Goal: Transaction & Acquisition: Purchase product/service

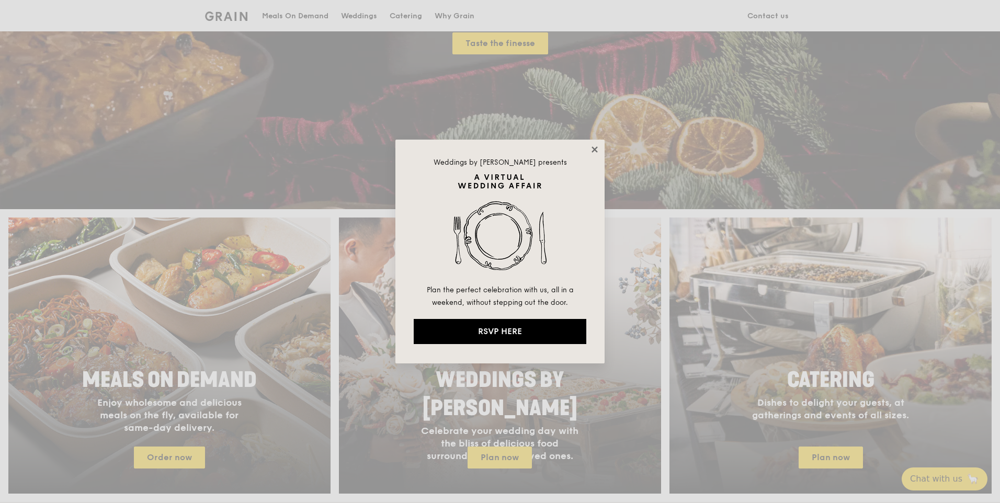
click at [592, 152] on icon at bounding box center [594, 149] width 6 height 6
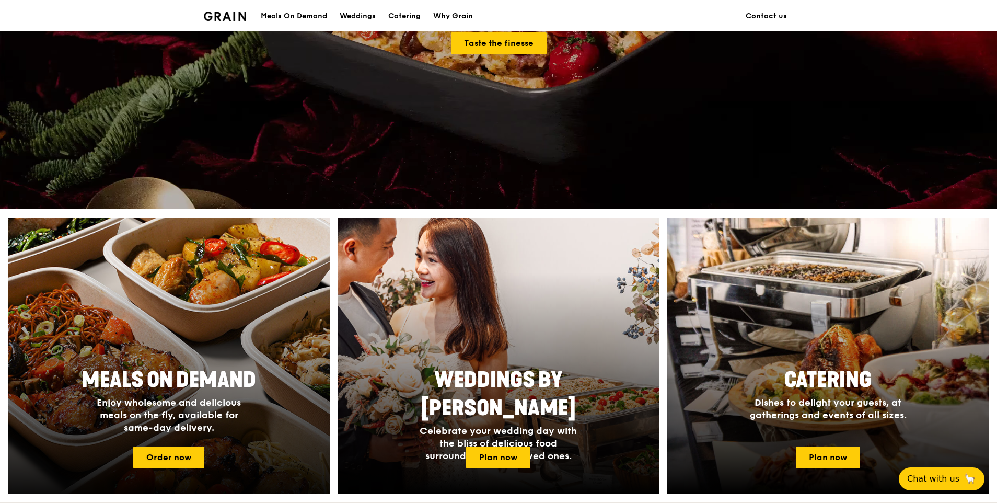
click at [228, 276] on div at bounding box center [168, 356] width 353 height 304
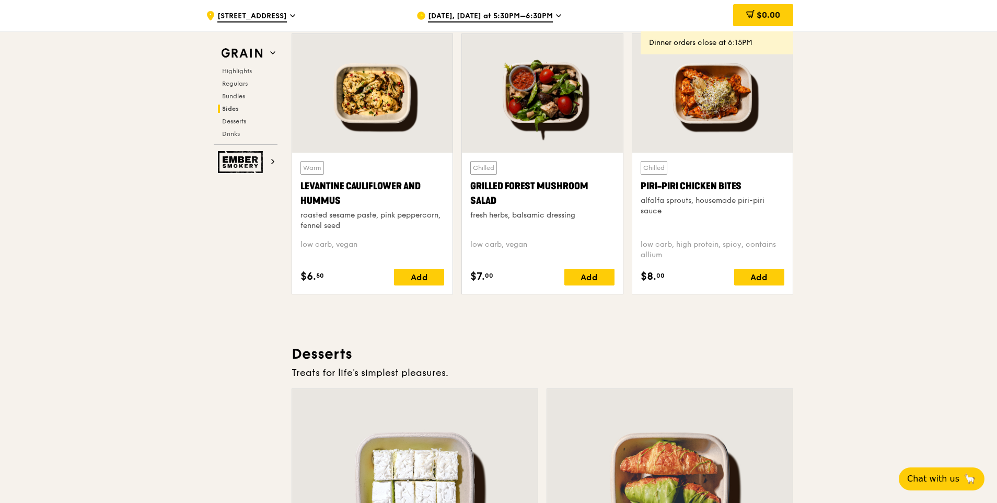
scroll to position [2819, 0]
